Goal: Navigation & Orientation: Find specific page/section

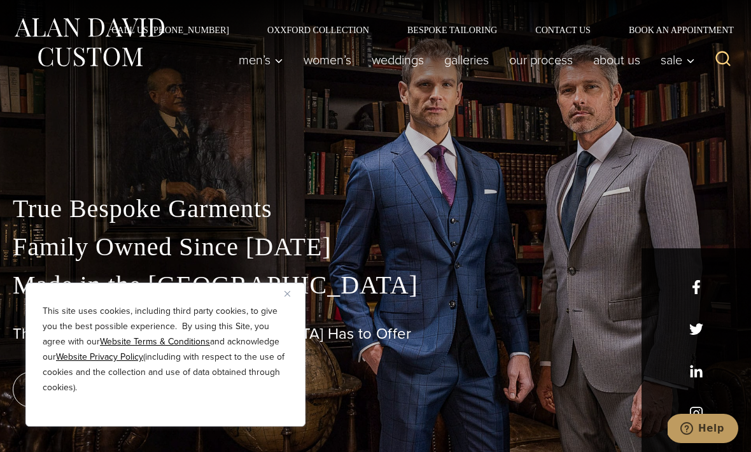
click at [288, 293] on img "Close" at bounding box center [288, 294] width 6 height 6
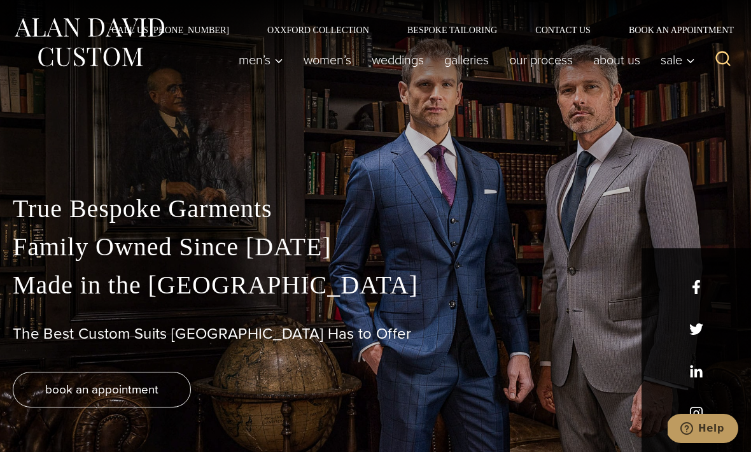
click at [331, 62] on link "Women’s" at bounding box center [328, 59] width 68 height 25
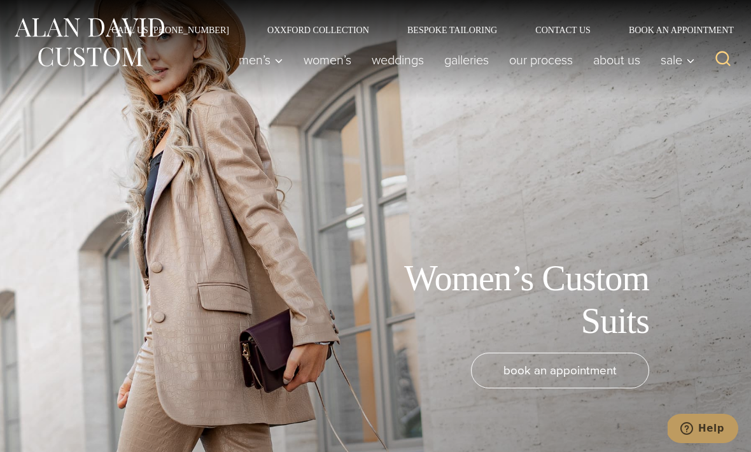
click at [471, 59] on link "Galleries" at bounding box center [466, 59] width 65 height 25
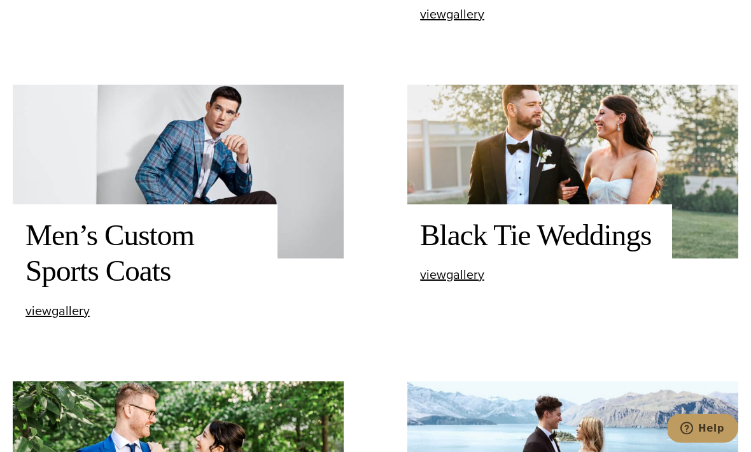
scroll to position [712, 0]
click at [65, 320] on span "view Men’s Custom Sports Coats gallery" at bounding box center [57, 310] width 64 height 19
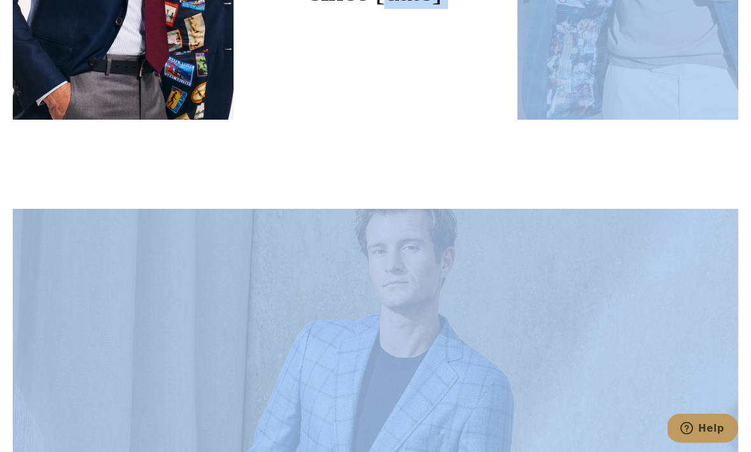
scroll to position [2617, 0]
